Goal: Task Accomplishment & Management: Use online tool/utility

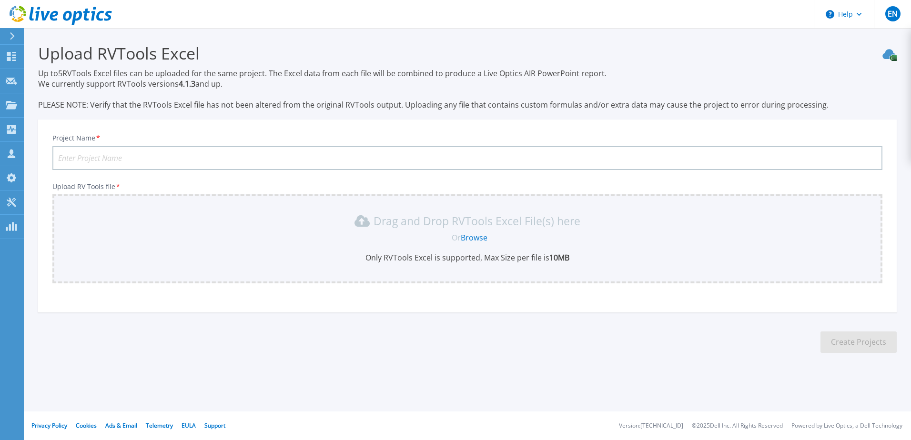
click at [61, 10] on icon at bounding box center [61, 16] width 102 height 20
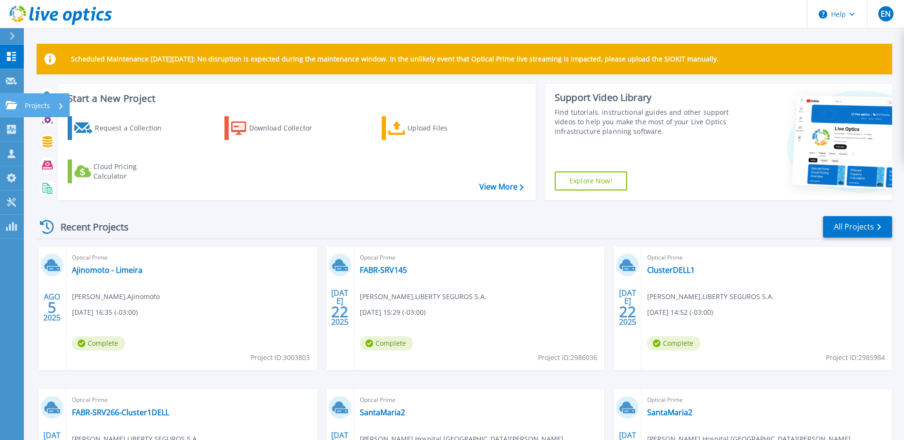
click at [7, 102] on icon at bounding box center [11, 105] width 11 height 8
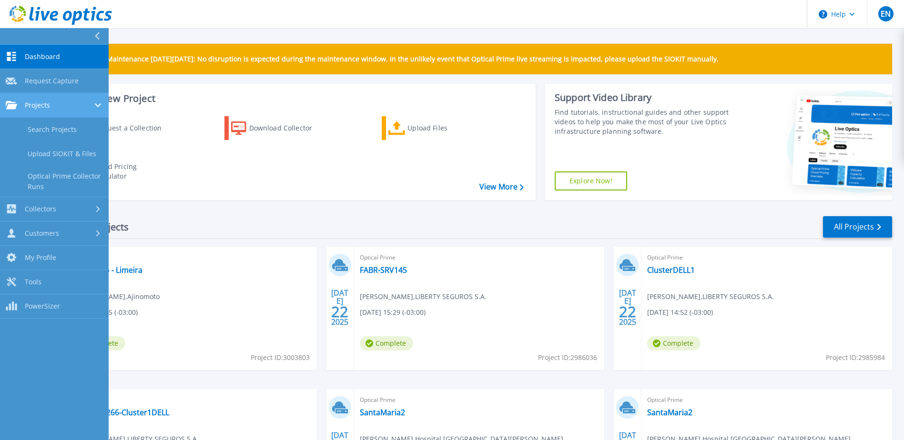
click at [28, 103] on span "Projects" at bounding box center [37, 105] width 25 height 9
click at [42, 101] on span "Projects" at bounding box center [37, 105] width 25 height 9
click at [56, 127] on link "Search Projects" at bounding box center [54, 130] width 109 height 24
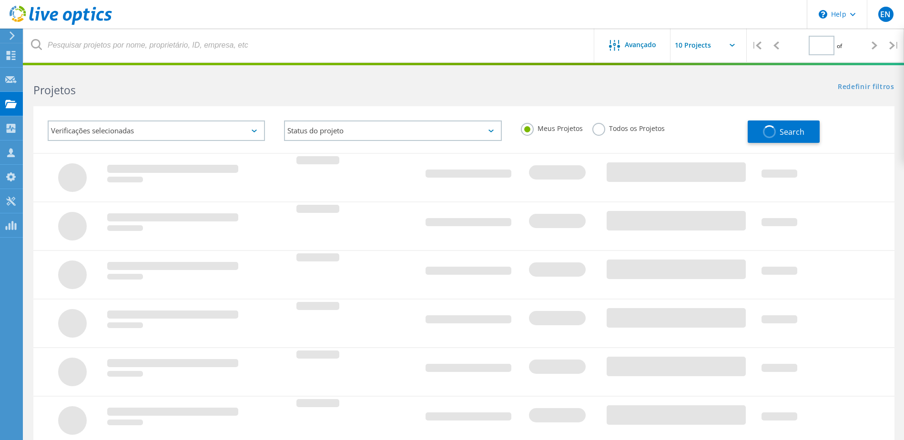
type input "1"
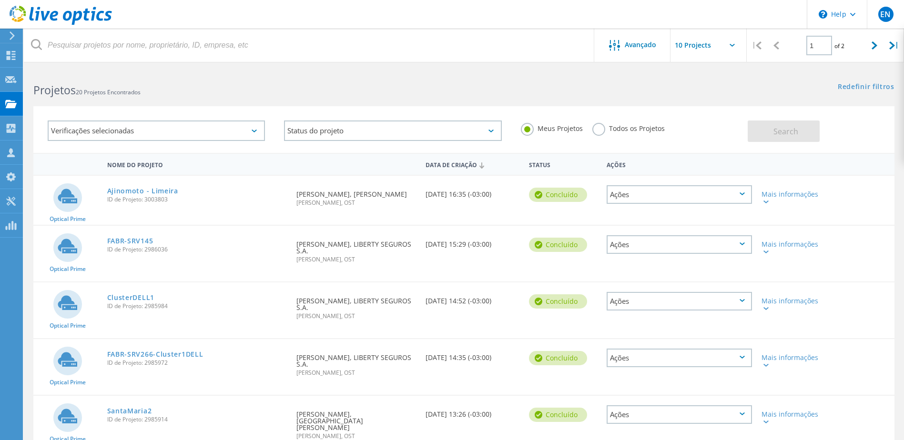
click at [703, 43] on input "text" at bounding box center [717, 45] width 95 height 33
click at [696, 117] on div "Show 40 Projects" at bounding box center [718, 118] width 94 height 16
type input "Show 40 Projects"
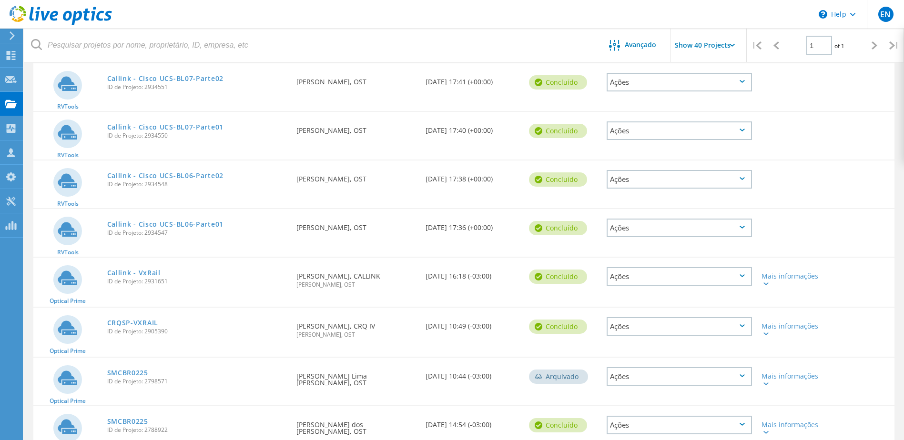
scroll to position [714, 0]
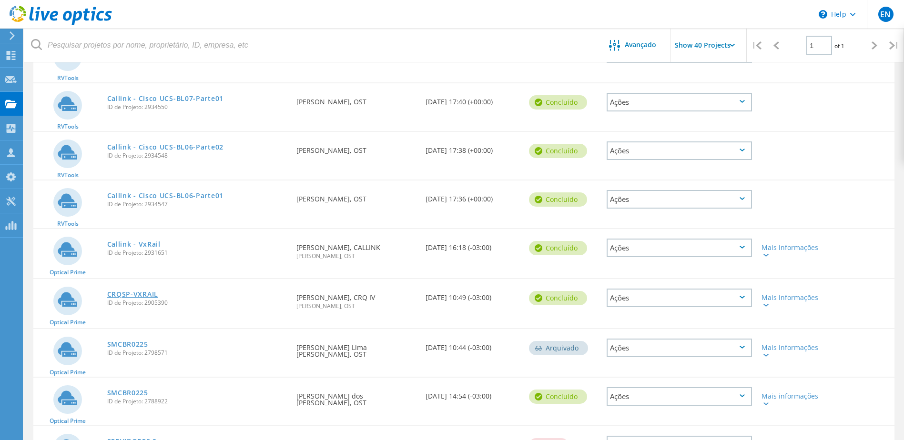
click at [140, 291] on link "CRQSP-VXRAIL" at bounding box center [132, 294] width 51 height 7
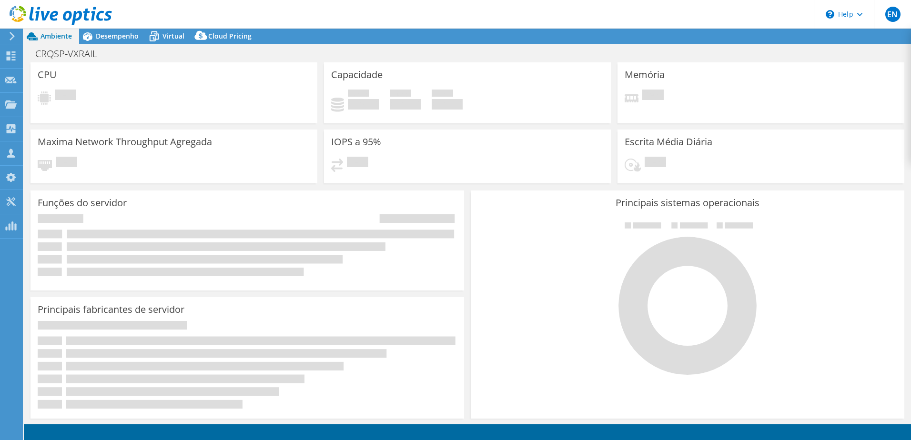
select select "USD"
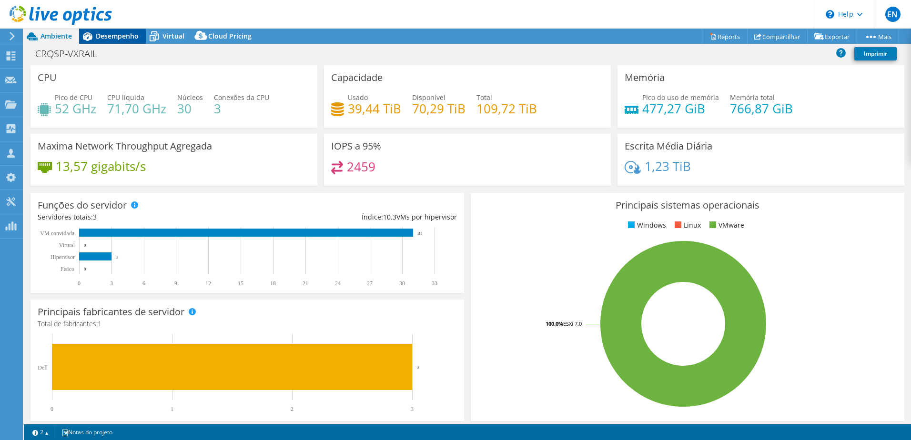
click at [114, 34] on span "Desempenho" at bounding box center [117, 35] width 43 height 9
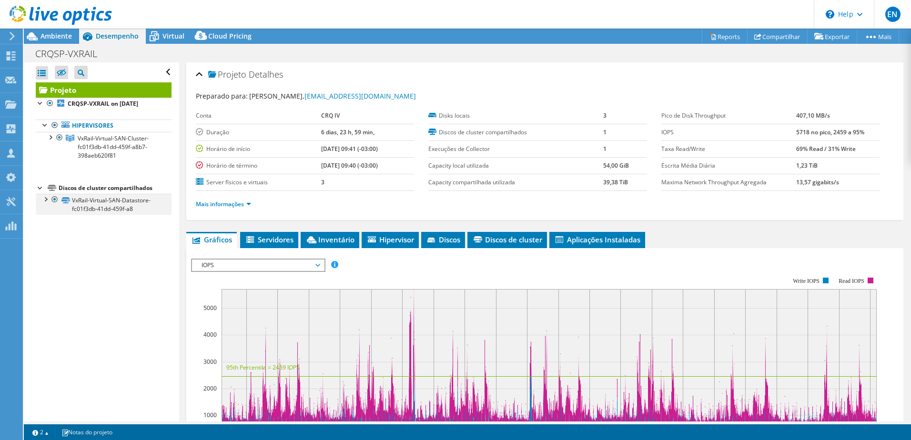
click at [45, 200] on div at bounding box center [45, 199] width 10 height 10
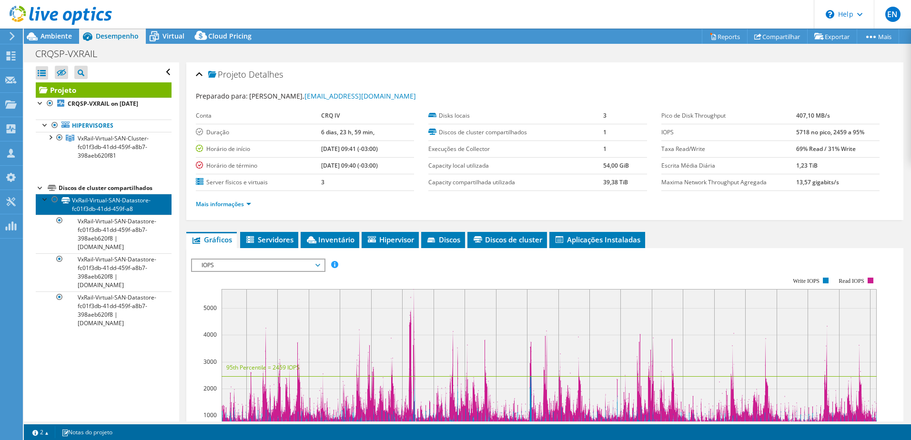
click at [114, 203] on link "VxRail-Virtual-SAN-Datastore-fc01f3db-41dd-459f-a8" at bounding box center [104, 204] width 136 height 21
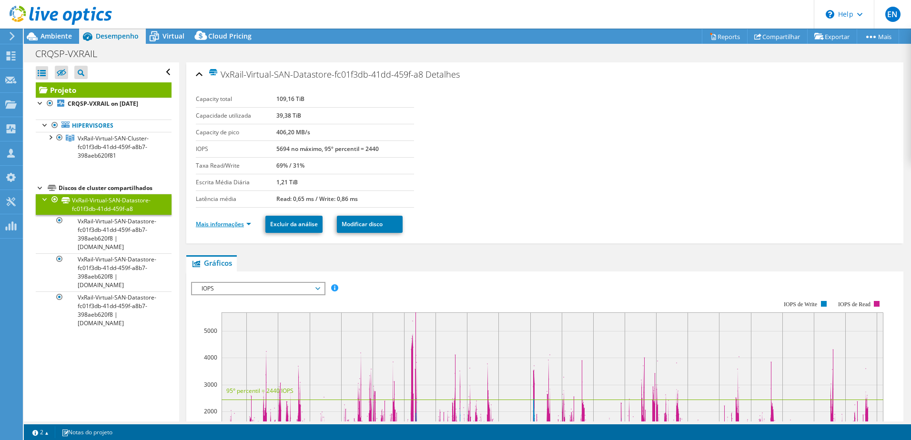
click at [235, 221] on link "Mais informações" at bounding box center [223, 224] width 55 height 8
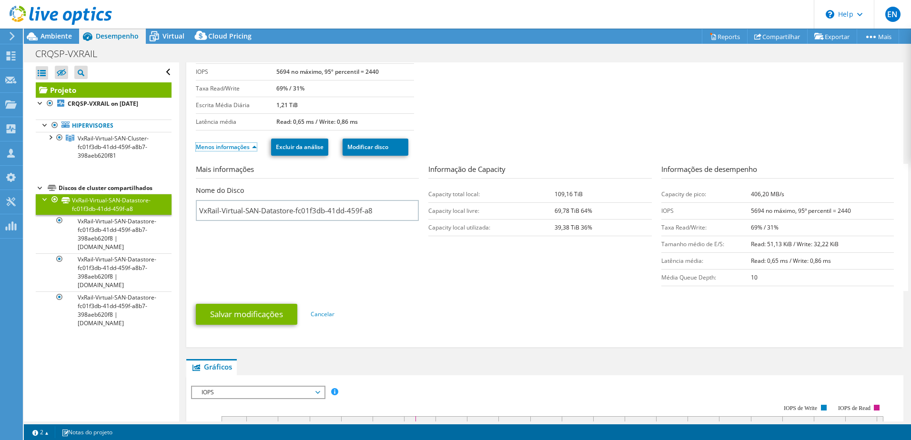
scroll to position [95, 0]
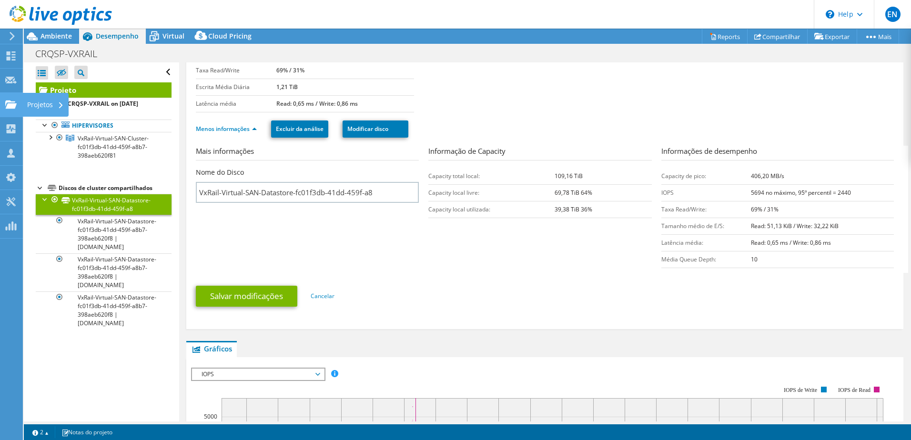
click at [31, 104] on div "Projetos" at bounding box center [45, 105] width 46 height 24
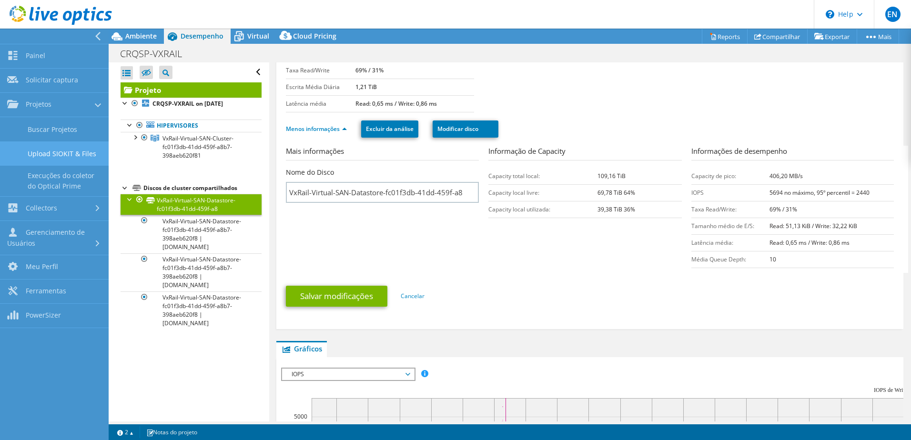
click at [44, 152] on link "Upload SIOKIT & Files" at bounding box center [54, 153] width 109 height 24
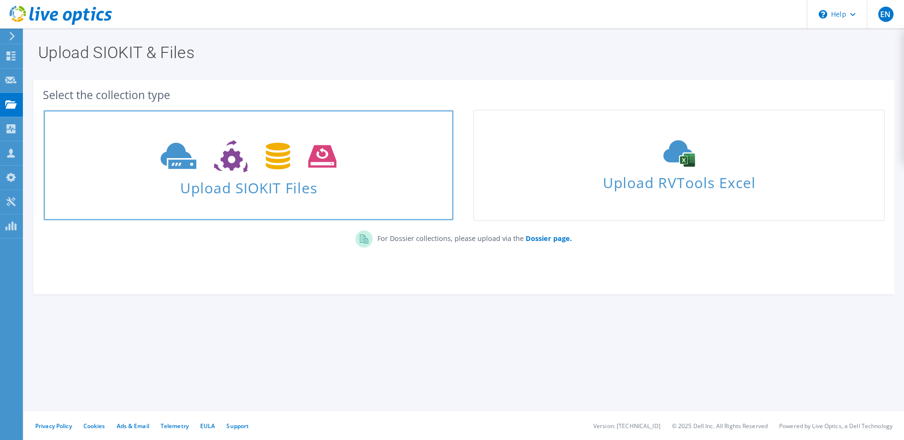
click at [277, 191] on span "Upload SIOKIT Files" at bounding box center [248, 185] width 409 height 20
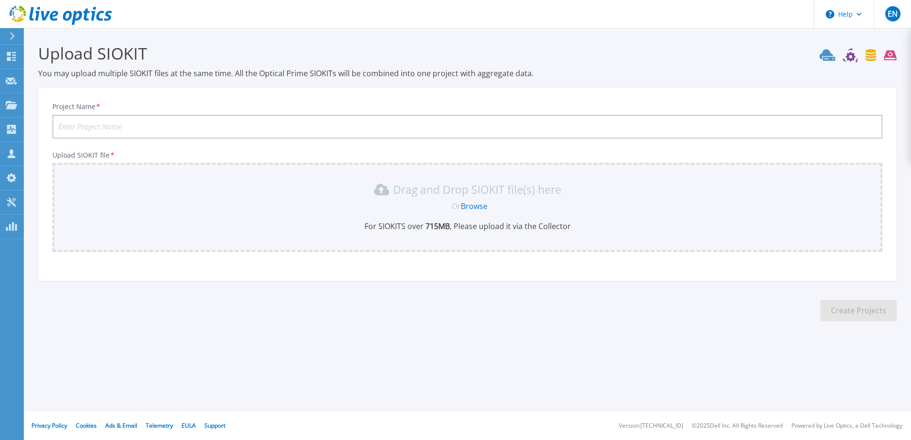
click at [308, 123] on input "Project Name *" at bounding box center [467, 127] width 830 height 24
click at [39, 108] on p "Projects" at bounding box center [37, 105] width 25 height 25
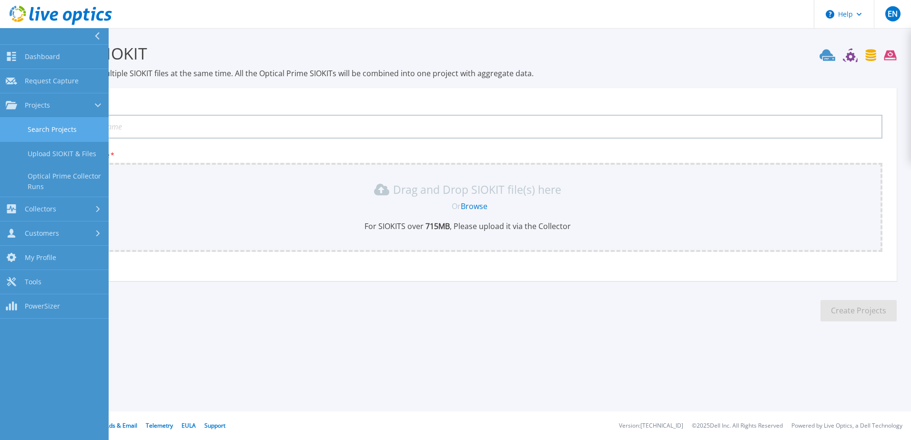
click at [35, 126] on link "Search Projects" at bounding box center [54, 130] width 109 height 24
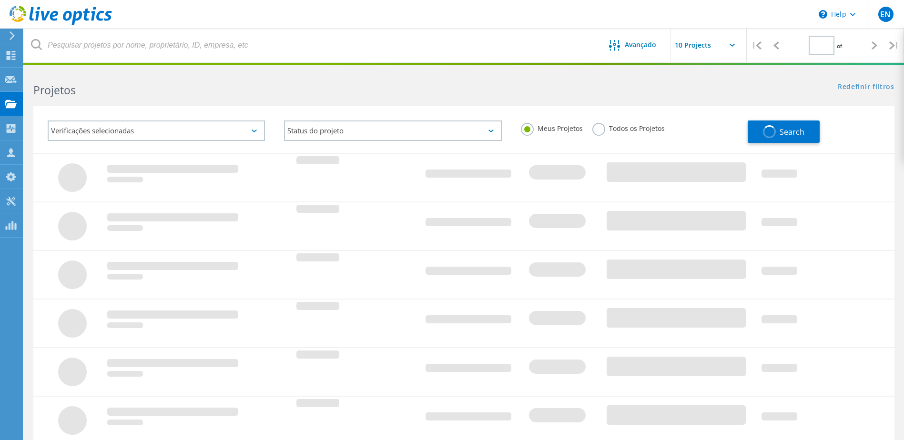
type input "1"
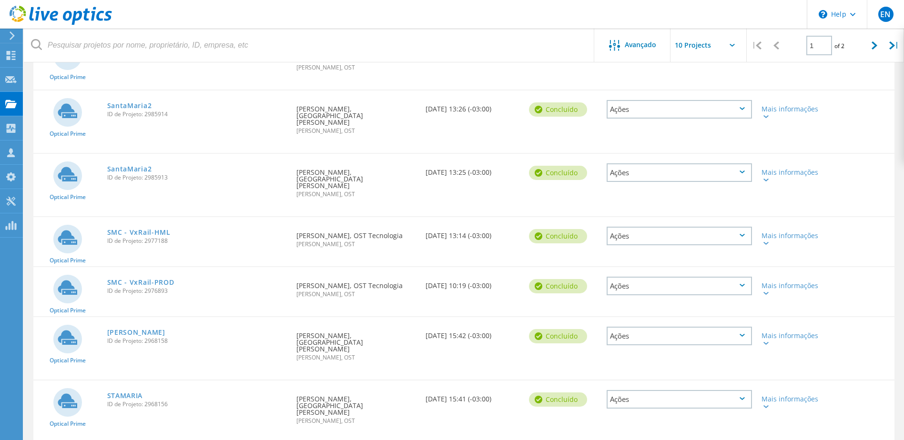
scroll to position [306, 0]
click at [136, 278] on link "SMC - VxRail-PROD" at bounding box center [140, 281] width 67 height 7
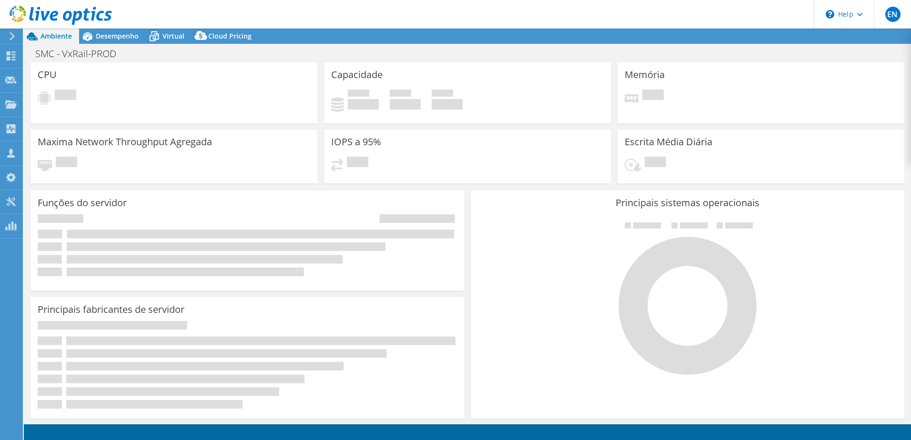
select select "USD"
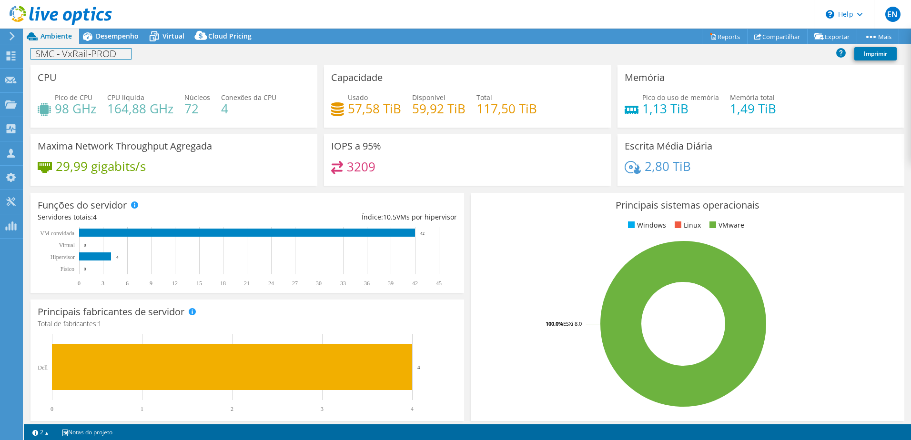
click at [100, 53] on h1 "SMC - VxRail-PROD" at bounding box center [81, 54] width 100 height 10
copy h1 "SMC - VxRail-PROD"
click at [11, 105] on use at bounding box center [10, 104] width 11 height 8
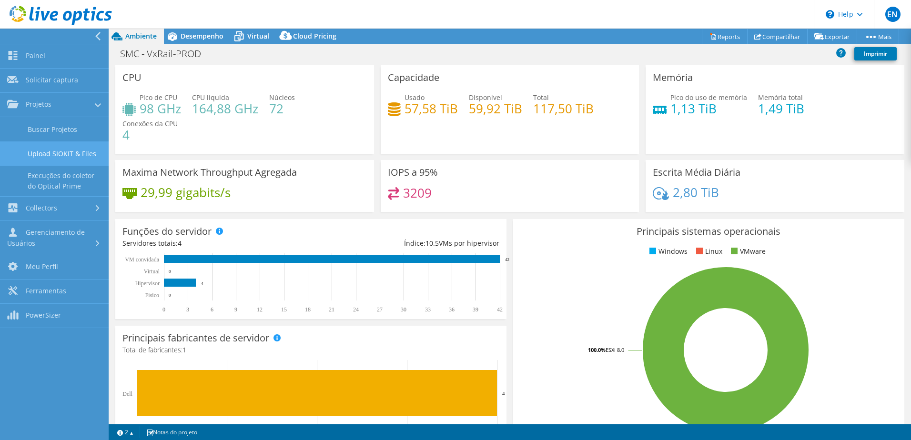
click at [50, 153] on link "Upload SIOKIT & Files" at bounding box center [54, 153] width 109 height 24
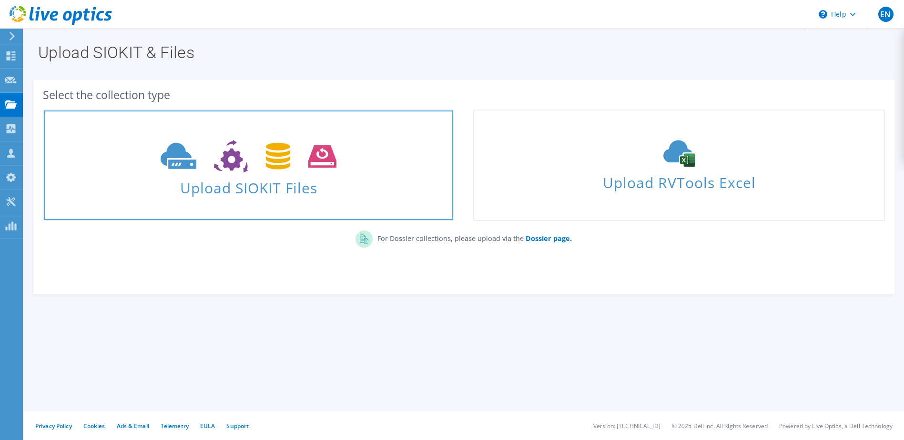
click at [226, 188] on span "Upload SIOKIT Files" at bounding box center [248, 185] width 409 height 20
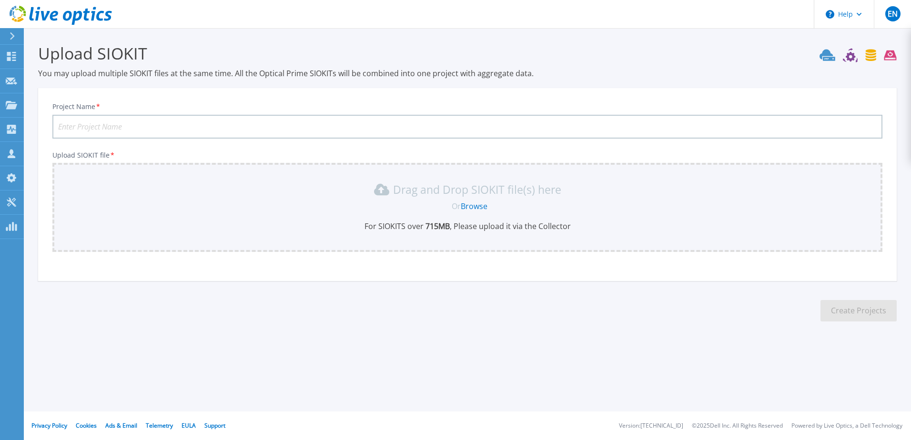
click at [182, 123] on input "Project Name *" at bounding box center [467, 127] width 830 height 24
paste input "SMC - VxRail-PROD"
type input "SMC - VxRail-PROD - Ago2025"
click at [482, 207] on link "Browse" at bounding box center [474, 206] width 27 height 10
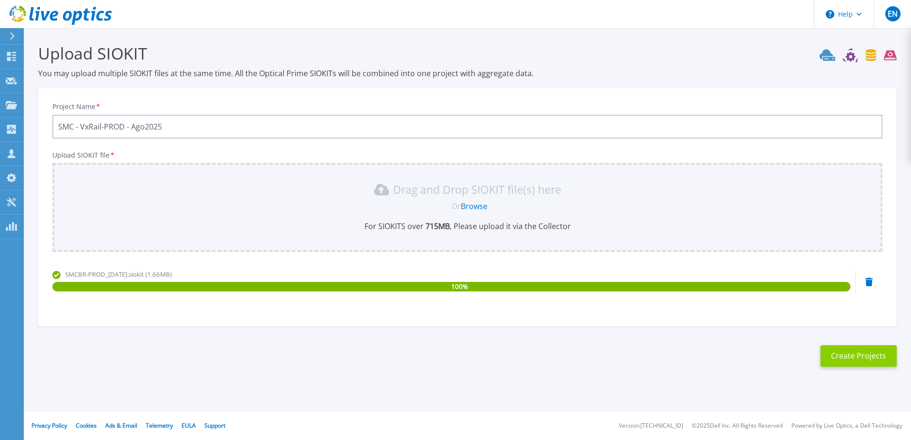
click at [877, 356] on button "Create Projects" at bounding box center [858, 355] width 76 height 21
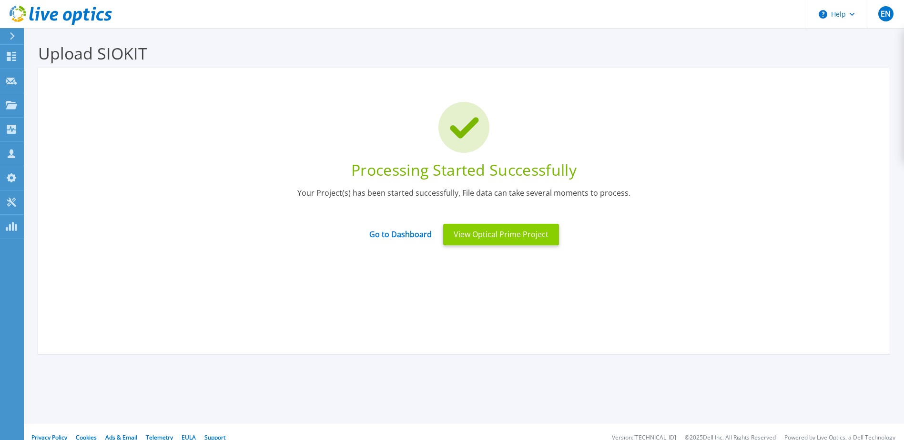
click at [485, 234] on button "View Optical Prime Project" at bounding box center [501, 234] width 116 height 21
